Goal: Information Seeking & Learning: Check status

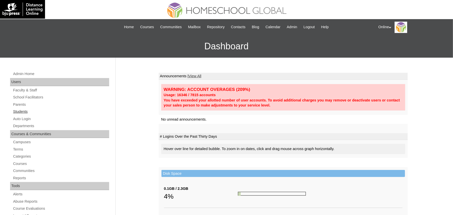
click at [15, 113] on link "Students" at bounding box center [61, 112] width 97 height 6
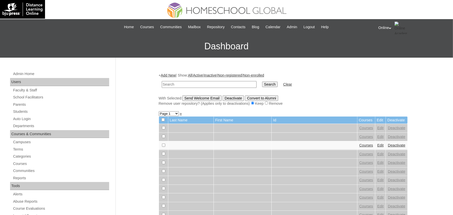
paste input "HG188OACAD2025"
type input "HG188OACAD2025"
click at [262, 86] on input "Search" at bounding box center [270, 85] width 16 height 6
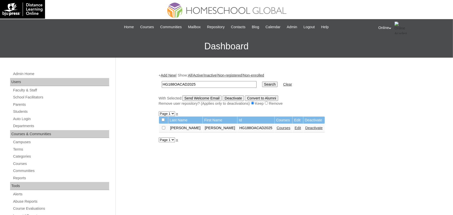
click at [277, 128] on link "Courses" at bounding box center [284, 128] width 14 height 4
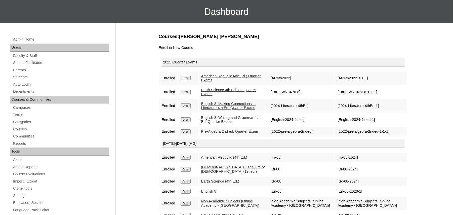
scroll to position [34, 0]
click at [22, 79] on link "Students" at bounding box center [61, 77] width 97 height 6
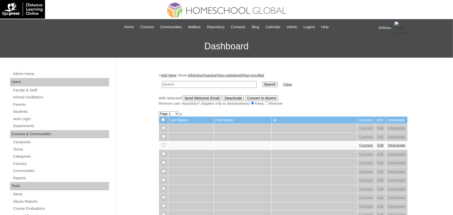
paste input "HG189OACAD2025"
type input "HG189OACAD2025"
click at [262, 85] on input "Search" at bounding box center [270, 85] width 16 height 6
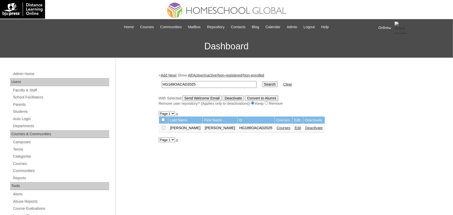
click at [277, 126] on link "Courses" at bounding box center [284, 128] width 14 height 4
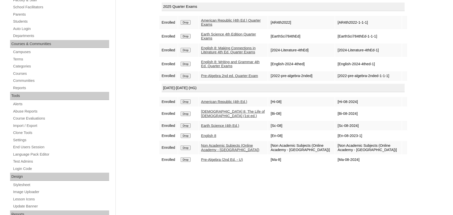
scroll to position [93, 0]
